Goal: Check status: Check status

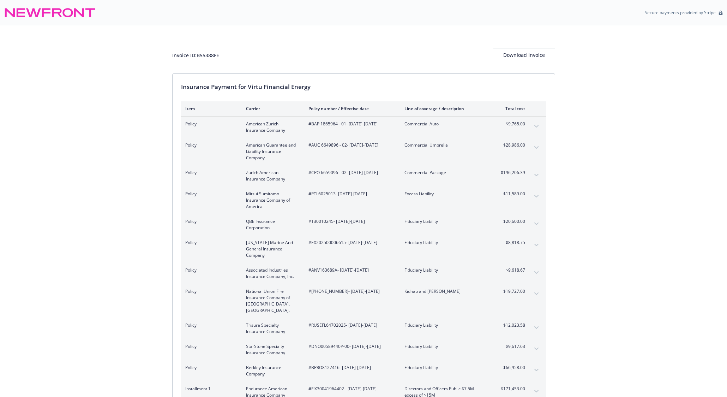
scroll to position [1638, 0]
